Goal: Task Accomplishment & Management: Use online tool/utility

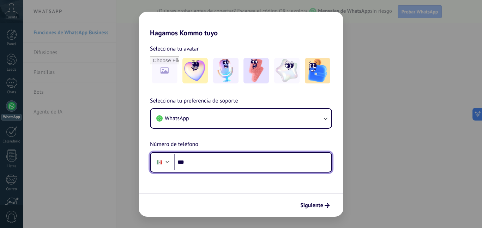
click at [202, 164] on input "***" at bounding box center [253, 162] width 158 height 16
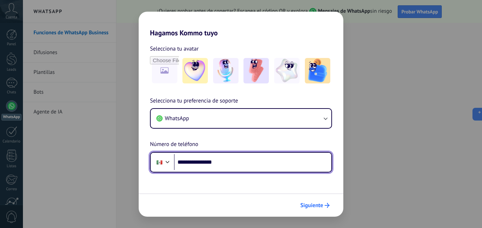
type input "**********"
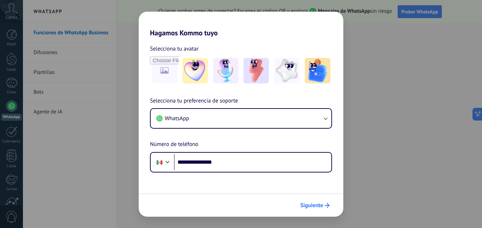
click at [325, 205] on icon "submit" at bounding box center [327, 205] width 5 height 5
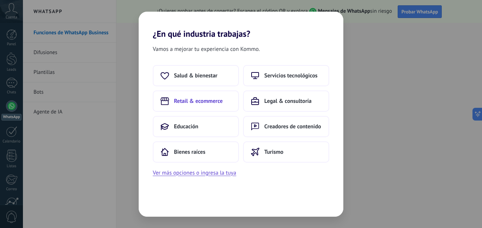
click at [203, 107] on button "Retail & ecommerce" at bounding box center [196, 100] width 86 height 21
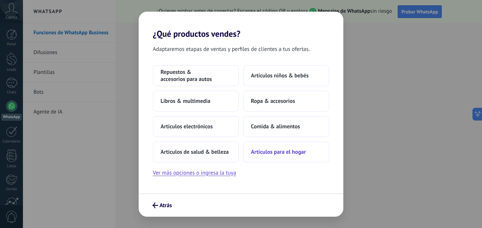
click at [267, 153] on span "Artículos para el hogar" at bounding box center [278, 151] width 55 height 7
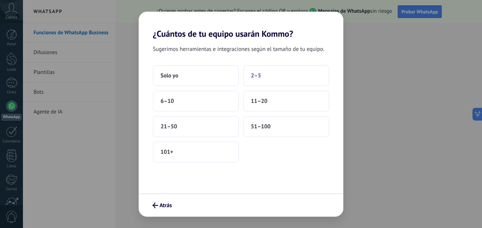
click at [263, 80] on button "2–5" at bounding box center [286, 75] width 86 height 21
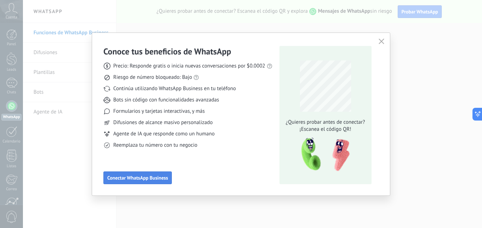
click at [133, 172] on button "Conectar WhatsApp Business" at bounding box center [137, 177] width 69 height 13
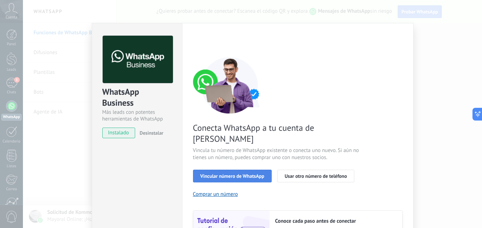
click at [219, 173] on span "Vincular número de WhatsApp" at bounding box center [233, 175] width 64 height 5
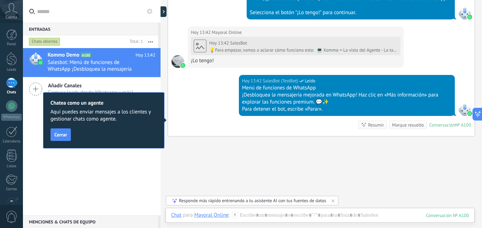
scroll to position [344, 0]
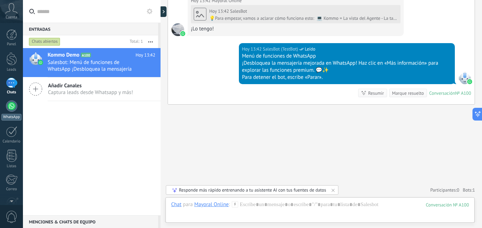
click at [10, 108] on div at bounding box center [11, 105] width 11 height 11
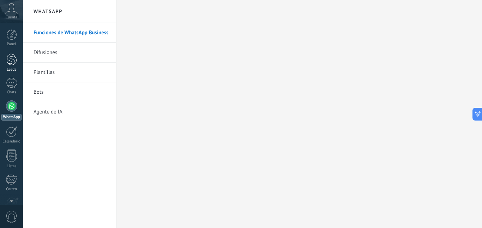
click at [13, 69] on div "Leads" at bounding box center [11, 69] width 20 height 5
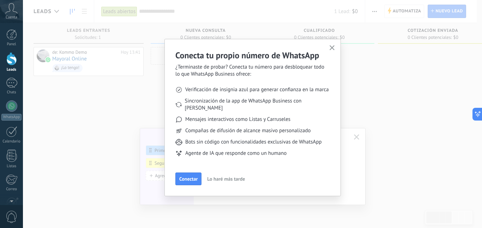
click at [330, 45] on button "button" at bounding box center [332, 48] width 9 height 10
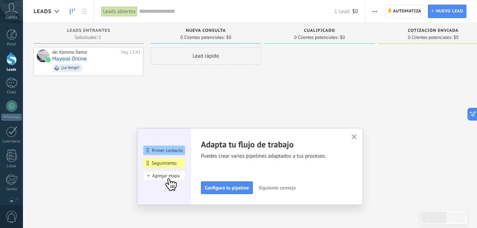
click at [357, 140] on button "button" at bounding box center [354, 137] width 9 height 10
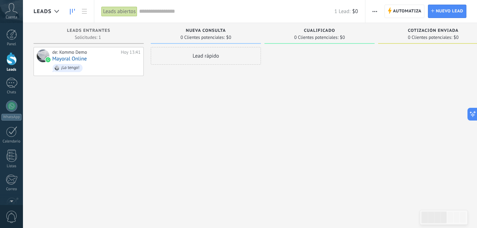
click at [188, 56] on div "Lead rápido" at bounding box center [206, 56] width 110 height 18
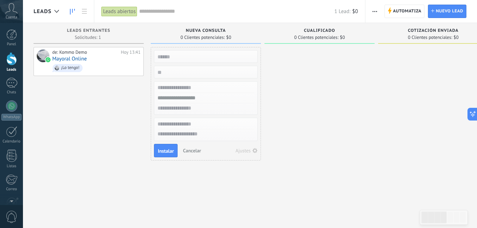
click at [13, 14] on div "Cuenta" at bounding box center [11, 11] width 23 height 23
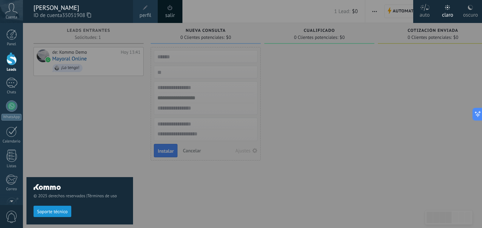
click at [13, 14] on div "Cuenta" at bounding box center [11, 11] width 23 height 23
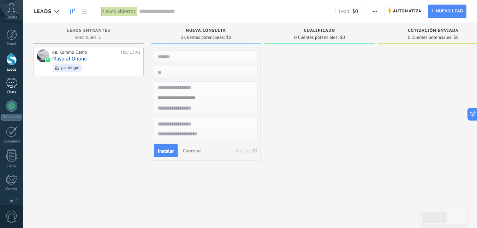
click at [10, 91] on div "Chats" at bounding box center [11, 92] width 20 height 5
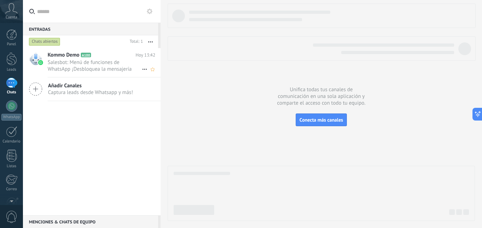
click at [106, 66] on span "Salesbot: Menú de funciones de WhatsApp ¡Desbloquea la mensajería mejorada en W…" at bounding box center [95, 65] width 94 height 13
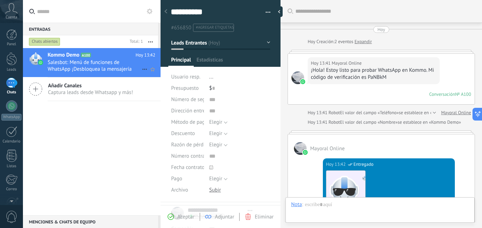
type textarea "**********"
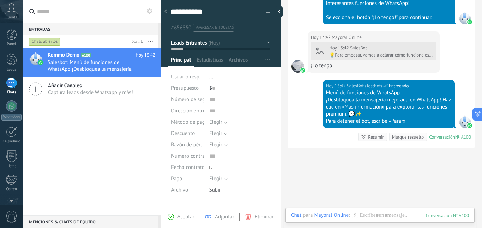
scroll to position [392, 0]
